Goal: Task Accomplishment & Management: Manage account settings

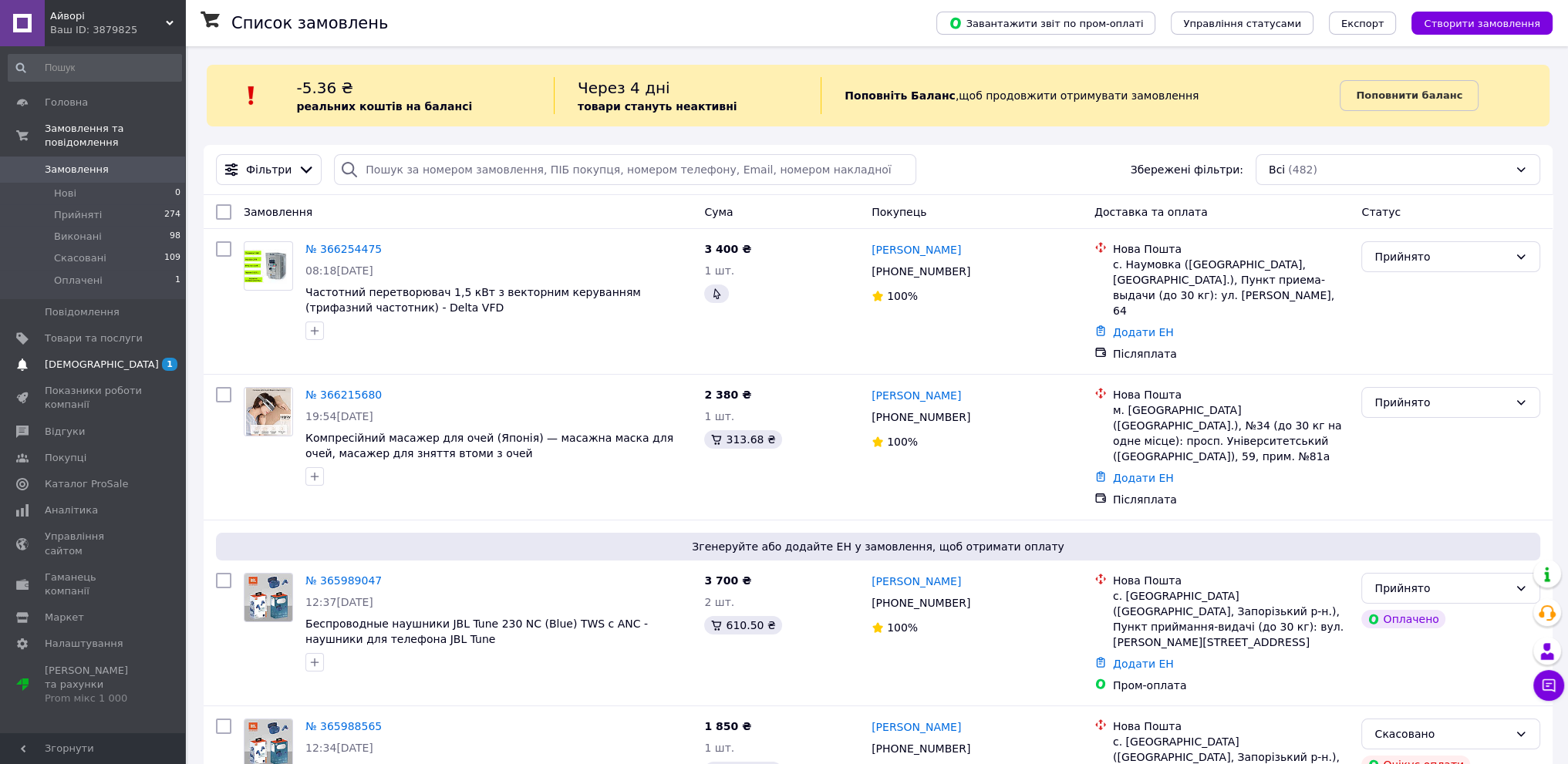
click at [59, 359] on link "[DEMOGRAPHIC_DATA] 1 0" at bounding box center [95, 364] width 190 height 26
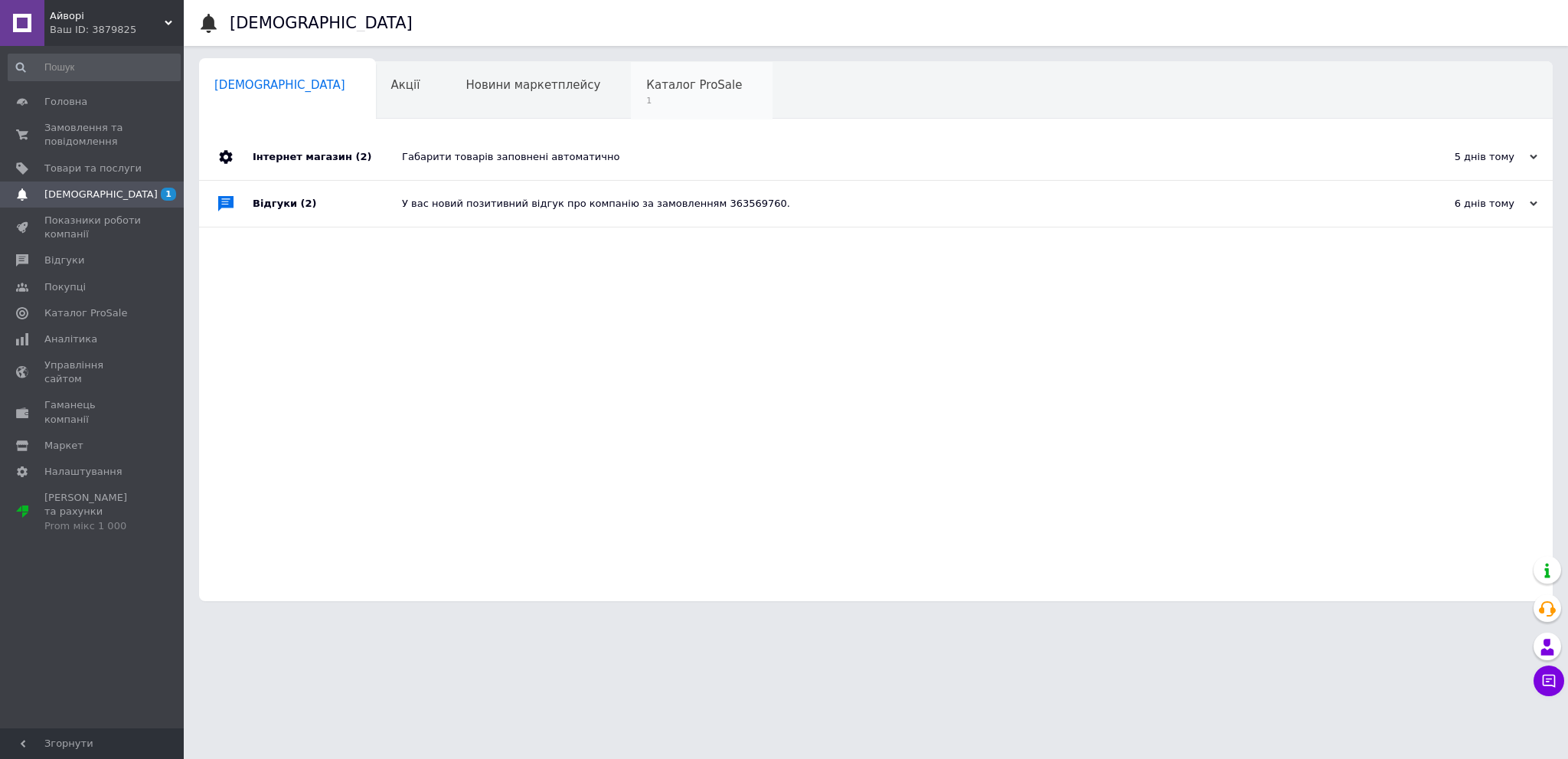
click at [652, 99] on div "Каталог ProSale 1" at bounding box center [702, 91] width 142 height 58
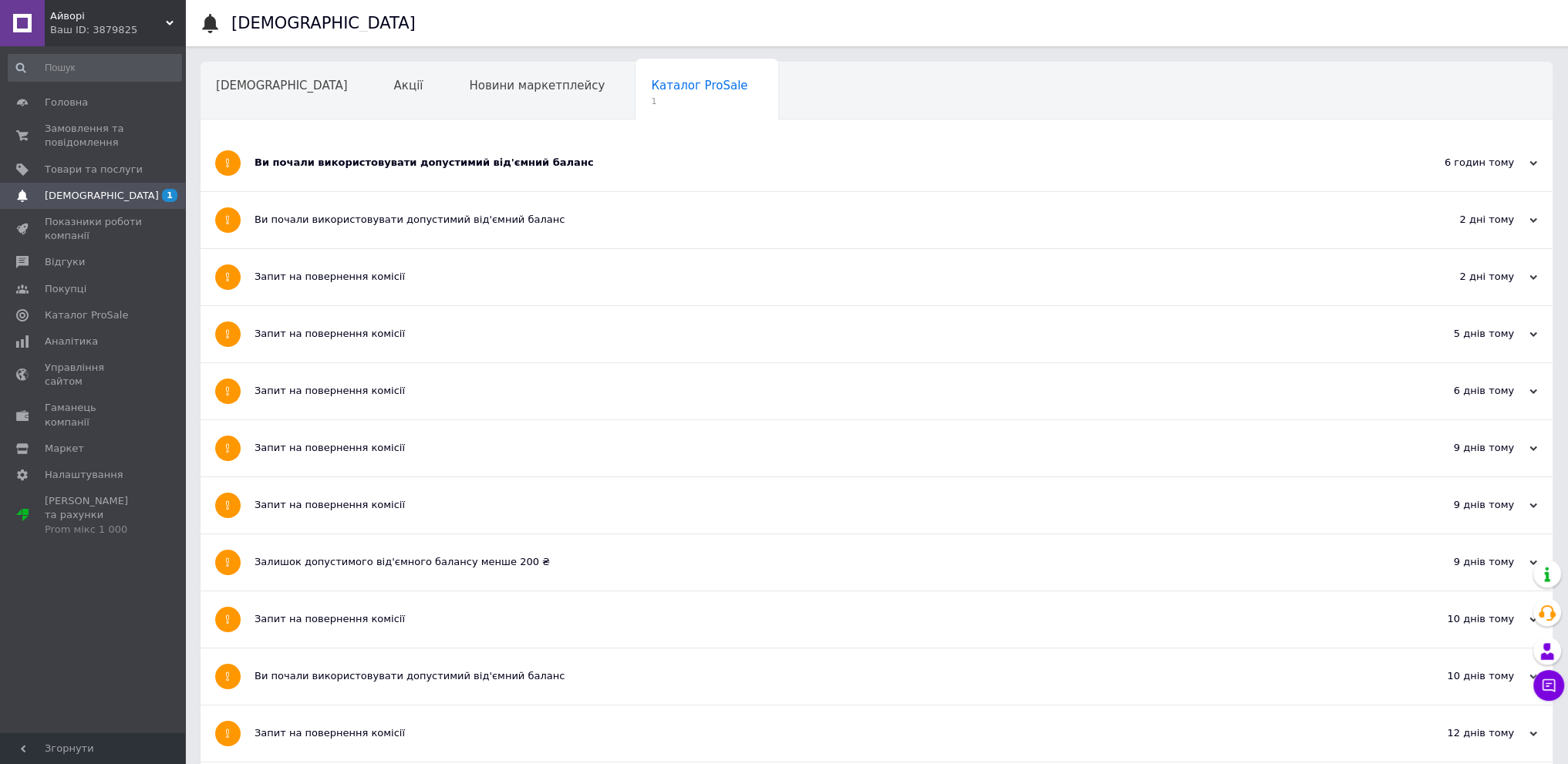
drag, startPoint x: 393, startPoint y: 153, endPoint x: 386, endPoint y: 155, distance: 7.3
click at [392, 154] on div "Ви почали використовувати допустимий від'ємний баланс" at bounding box center [819, 163] width 1128 height 56
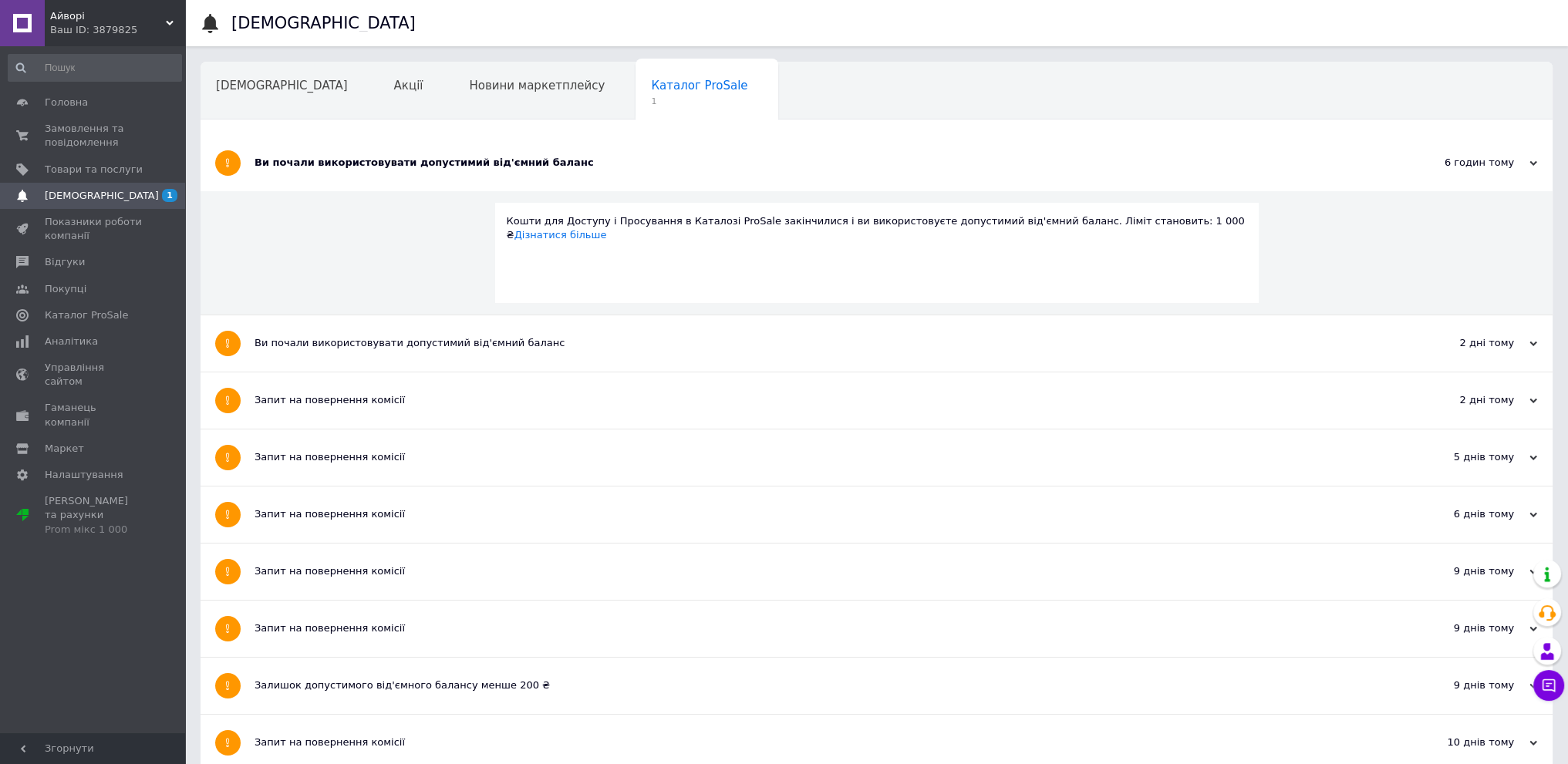
click at [370, 161] on div "Ви почали використовувати допустимий від'ємний баланс" at bounding box center [819, 162] width 1128 height 14
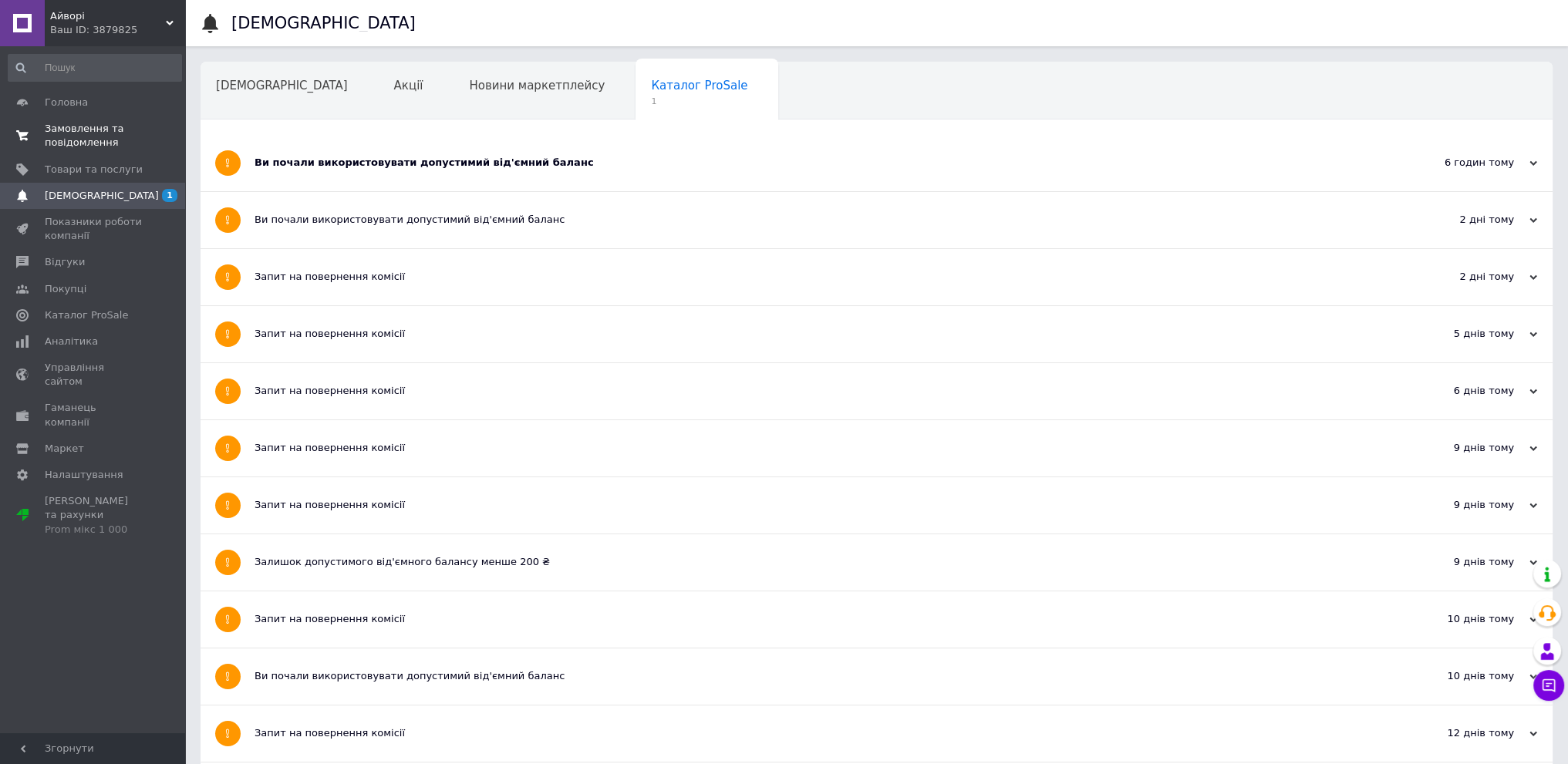
click at [77, 126] on span "Замовлення та повідомлення" at bounding box center [93, 135] width 98 height 28
